Goal: Information Seeking & Learning: Learn about a topic

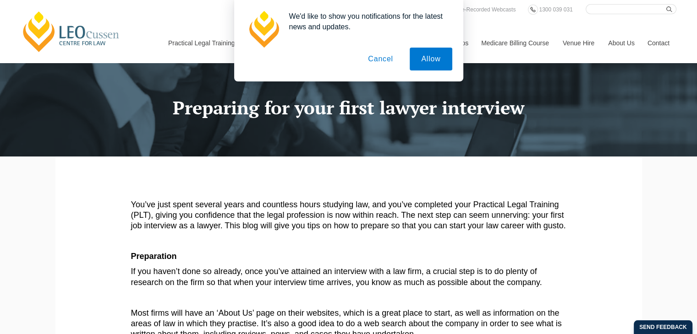
click at [374, 65] on button "Cancel" at bounding box center [380, 59] width 48 height 23
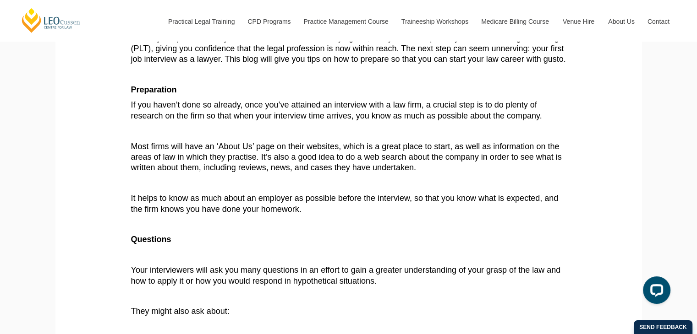
scroll to position [185, 0]
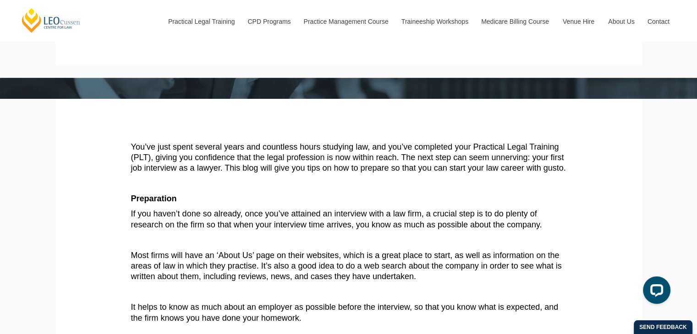
scroll to position [0, 0]
